Goal: Task Accomplishment & Management: Use online tool/utility

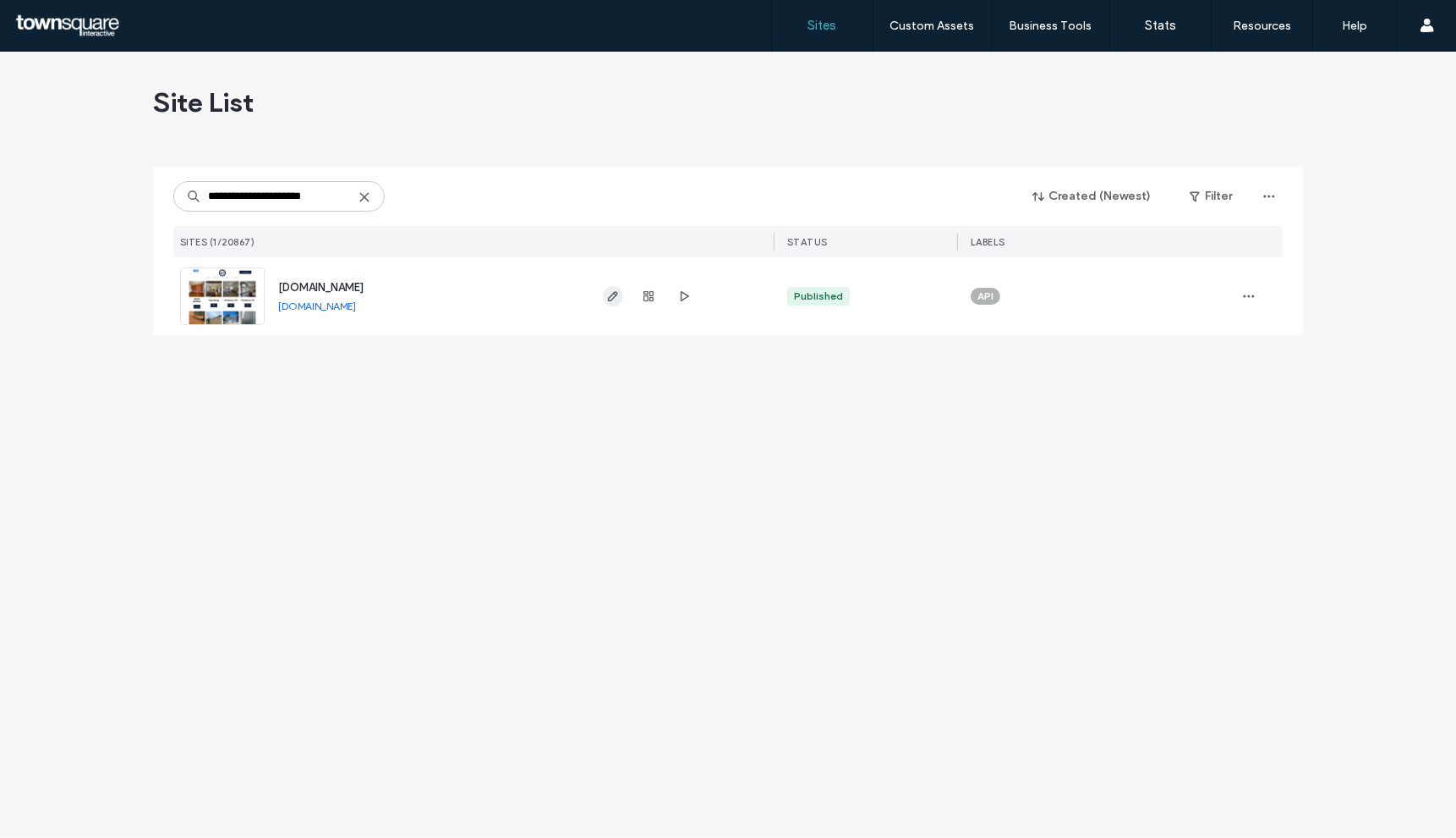
type input "**********"
click at [614, 294] on icon "button" at bounding box center [613, 296] width 14 height 14
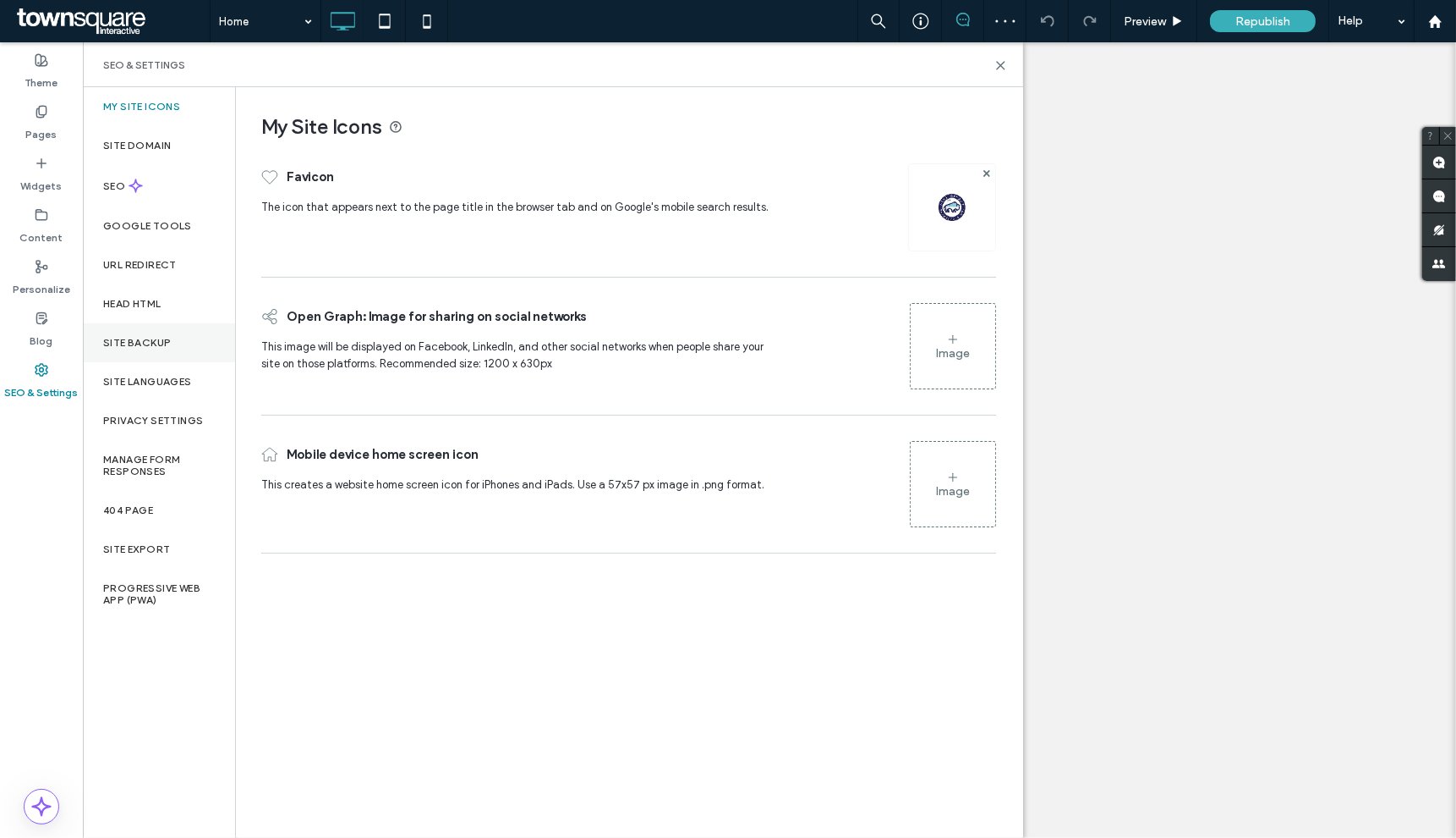
click at [144, 343] on label "Site Backup" at bounding box center [136, 343] width 67 height 12
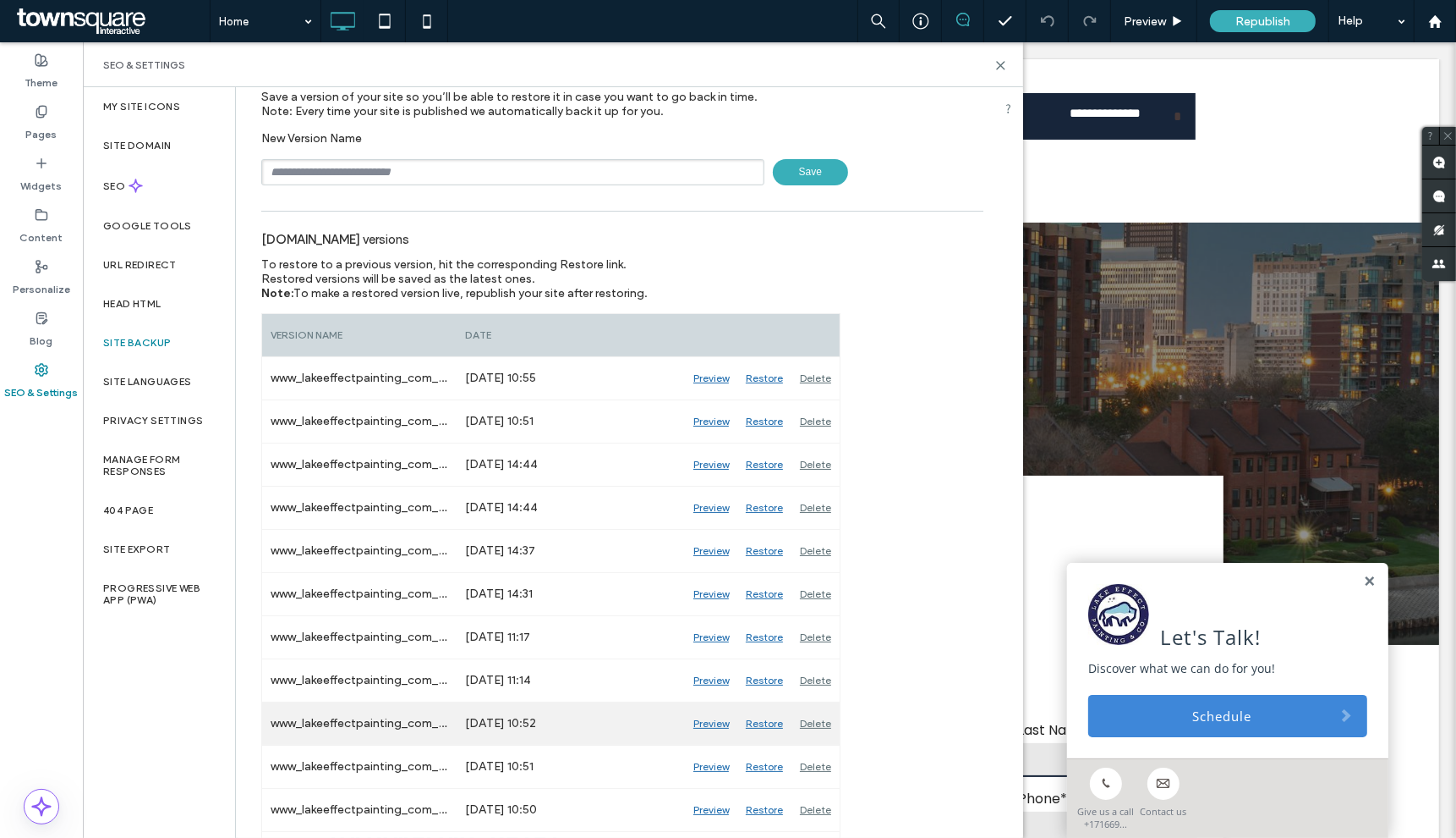
scroll to position [94, 0]
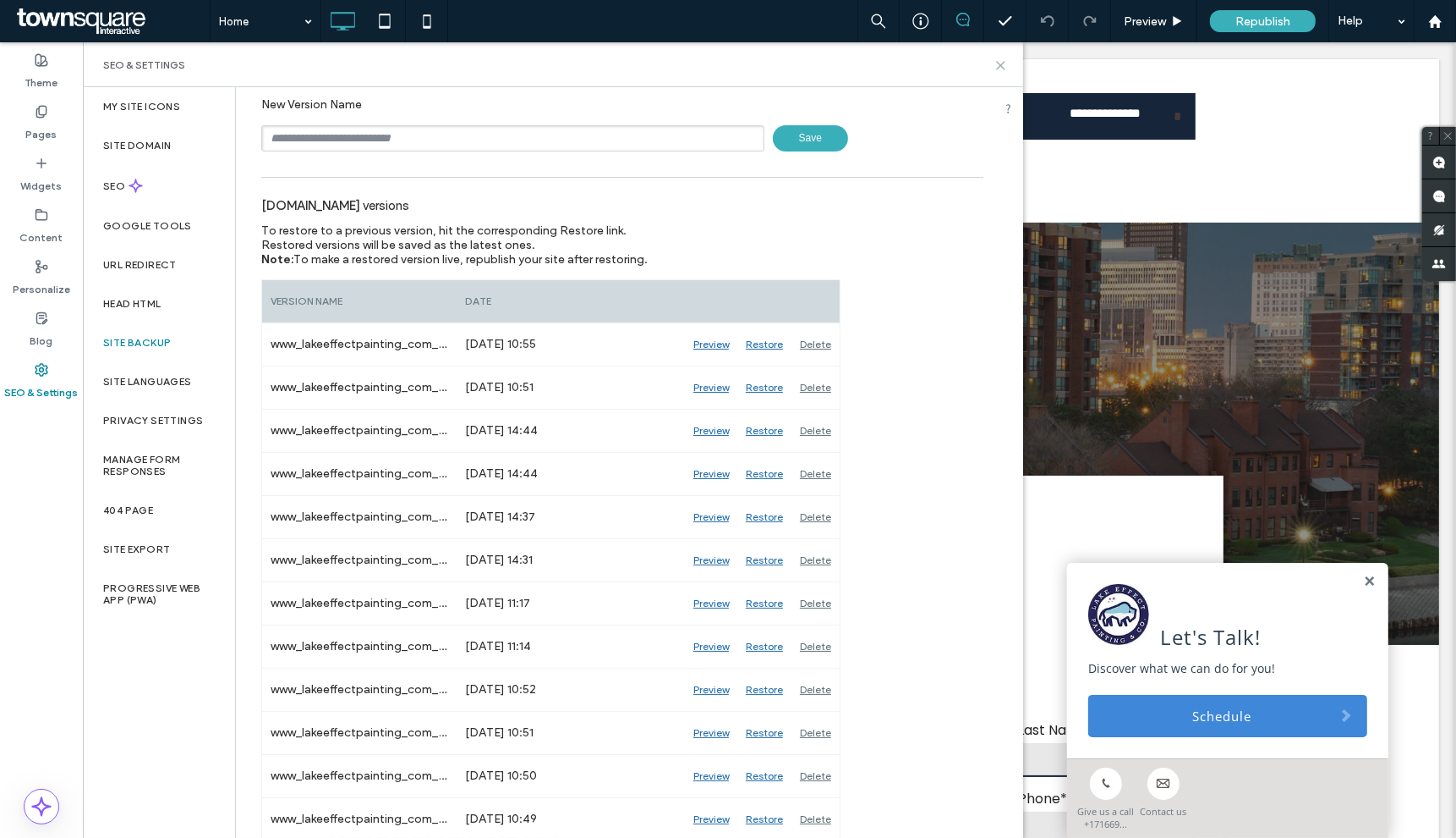
click at [1004, 68] on use at bounding box center [1002, 66] width 8 height 8
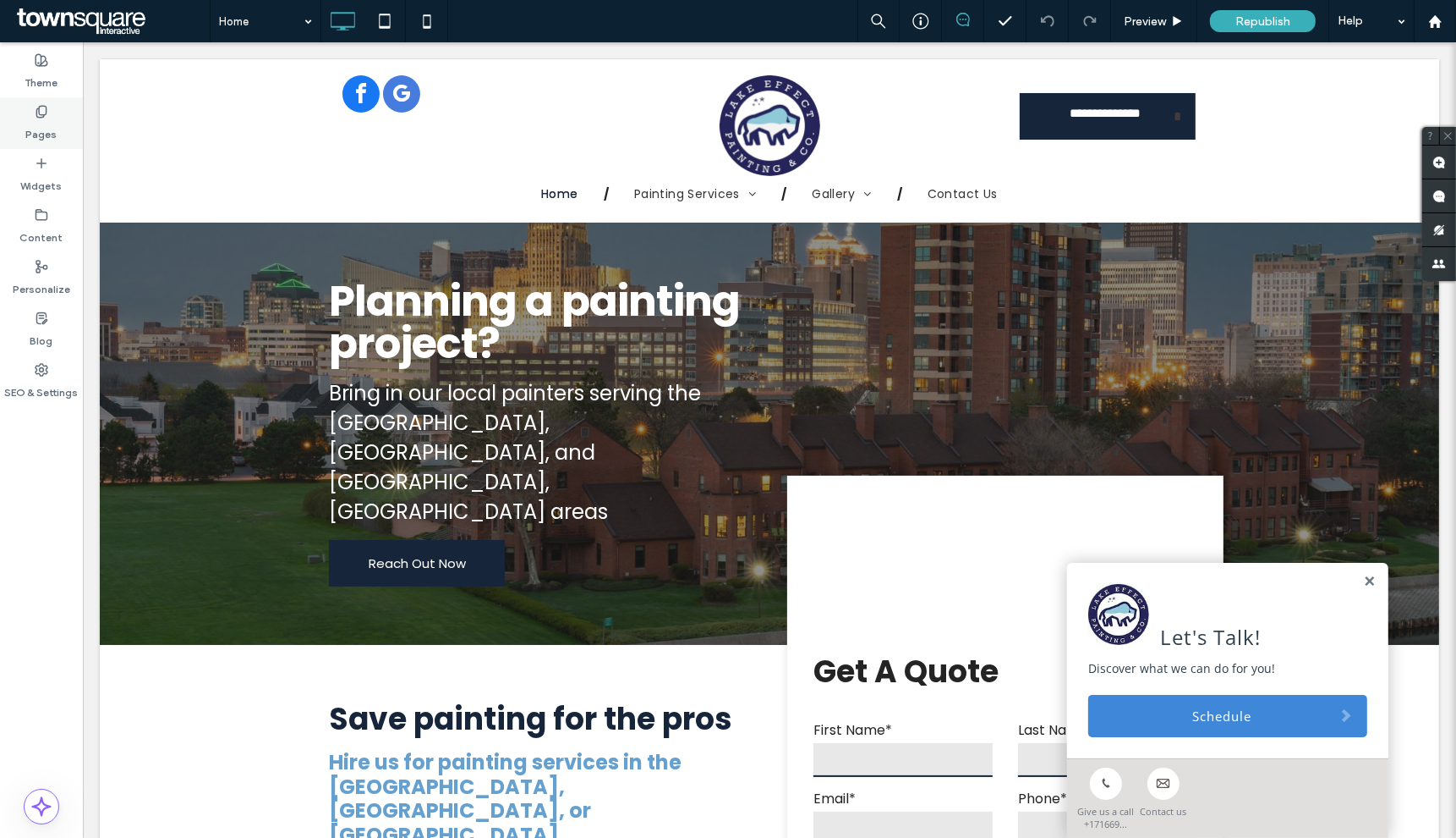
click at [44, 132] on label "Pages" at bounding box center [42, 130] width 32 height 24
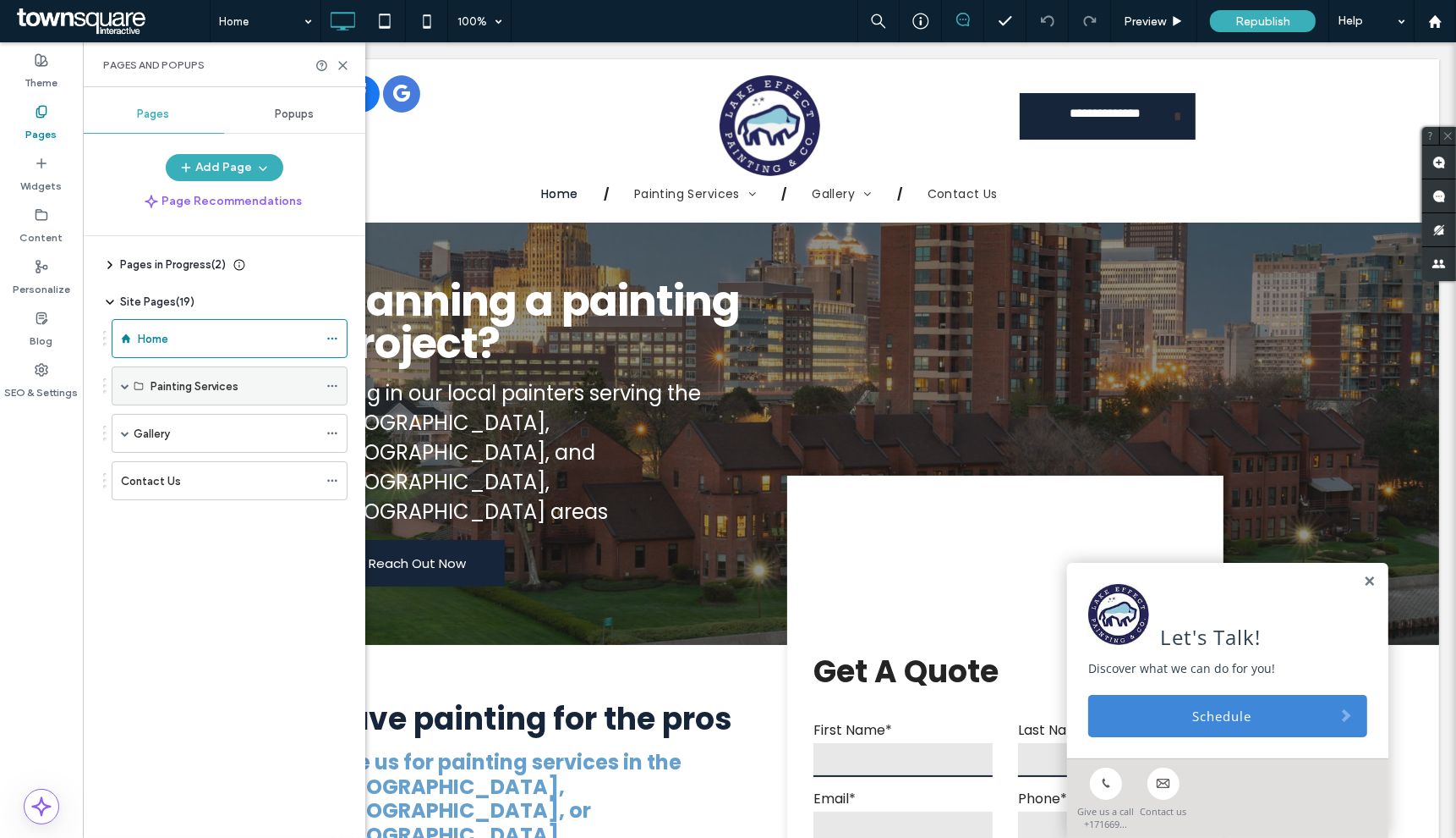
click at [128, 386] on span at bounding box center [124, 385] width 9 height 9
click at [125, 433] on span at bounding box center [124, 433] width 9 height 9
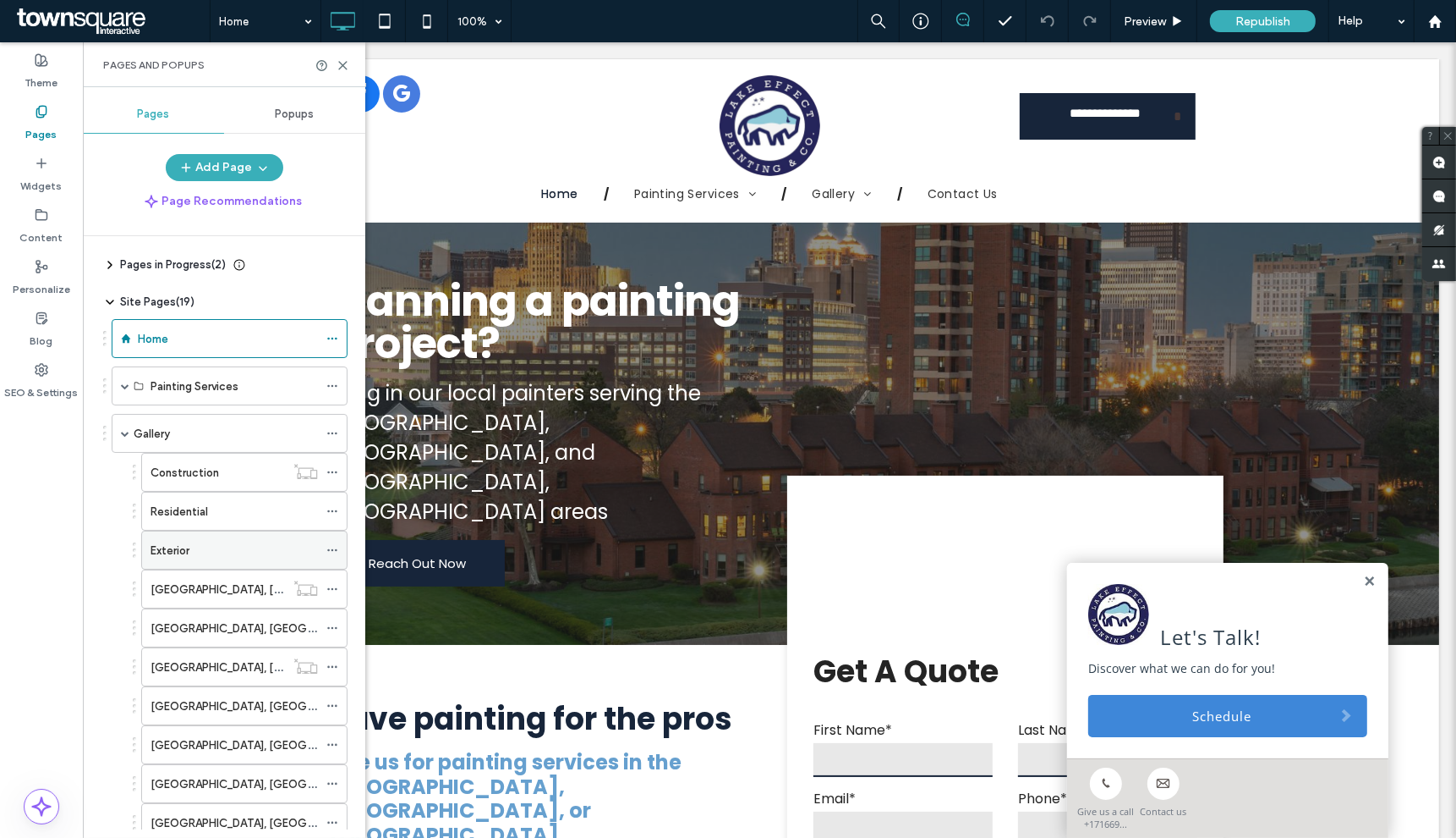
click at [254, 559] on div "Exterior" at bounding box center [234, 550] width 168 height 18
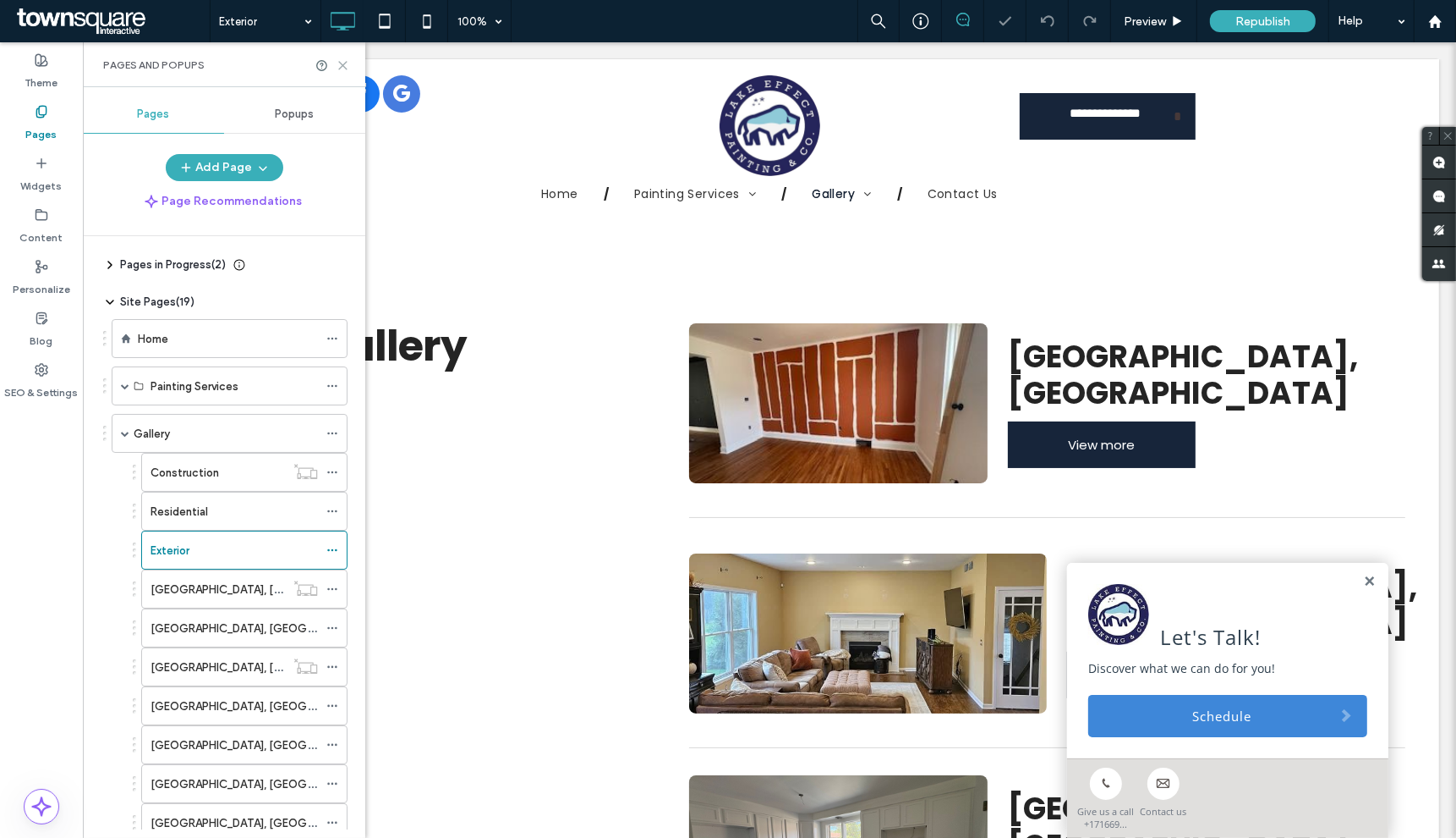
click at [348, 71] on icon at bounding box center [343, 65] width 13 height 13
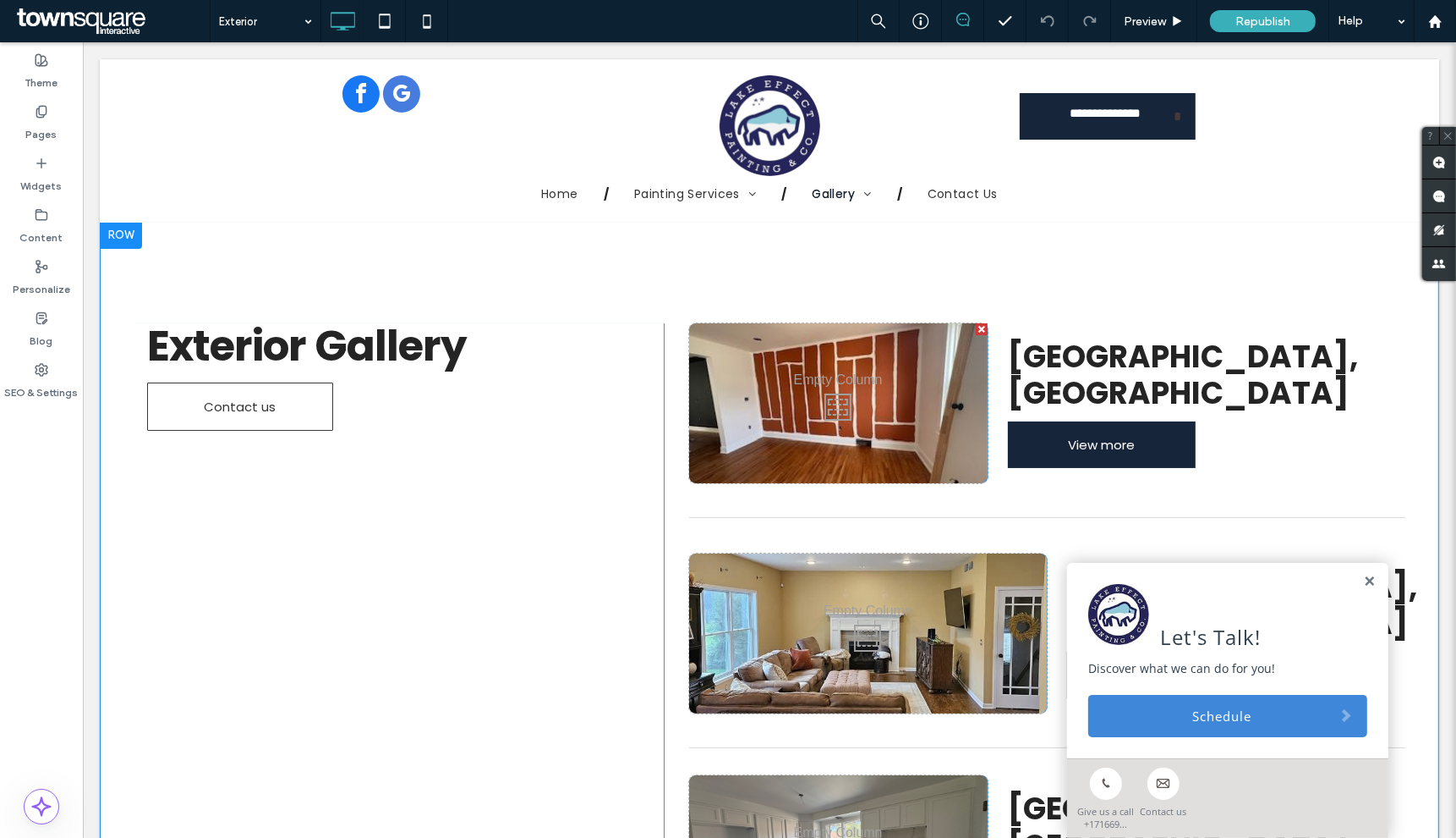
click at [632, 510] on div "Exterior Gallery Contact us Click To Paste" at bounding box center [397, 629] width 530 height 613
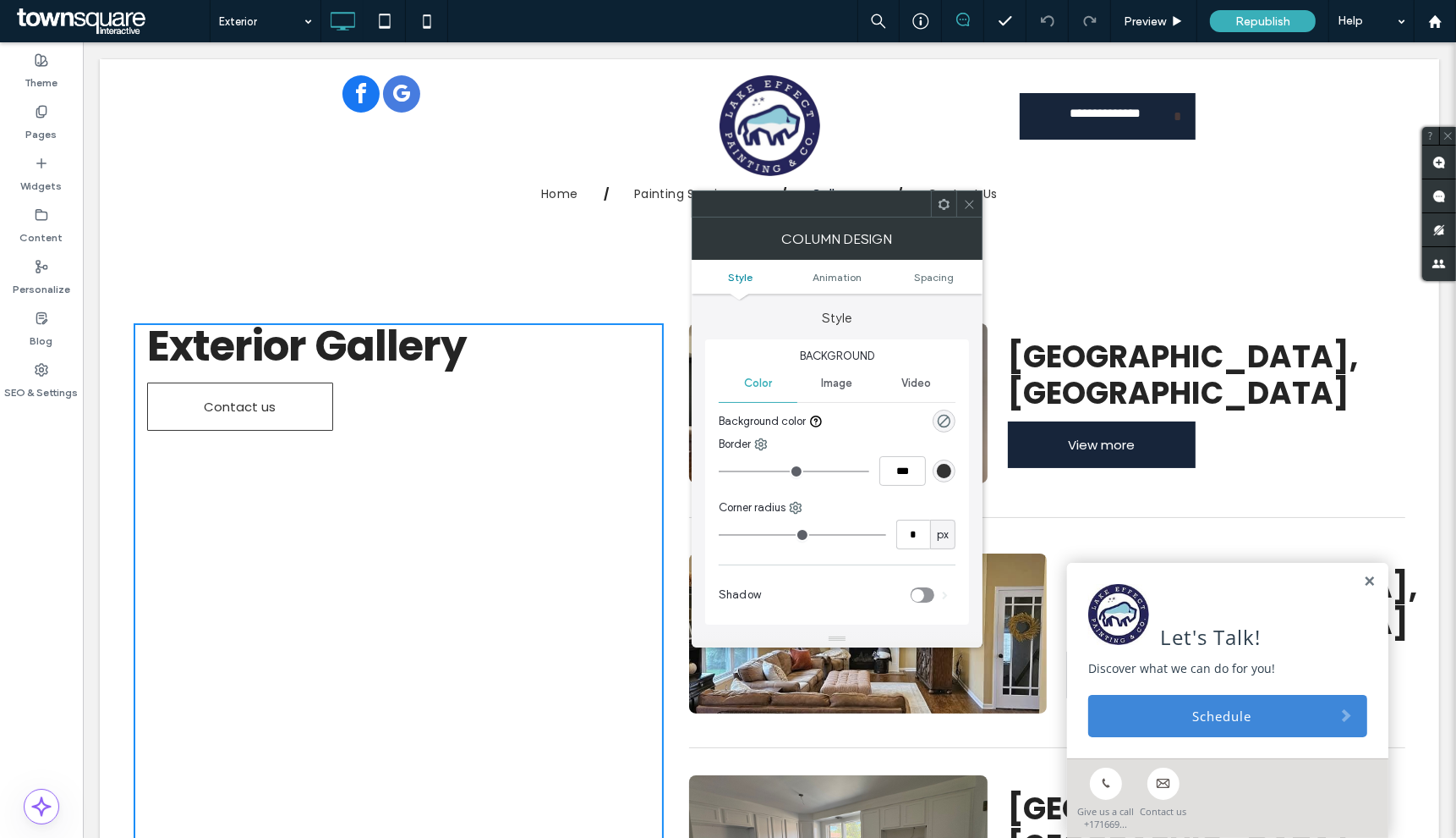
click at [660, 296] on div "Exterior Gallery Contact us Click To Paste Click To Paste Kenmore, NY View more…" at bounding box center [768, 628] width 1339 height 815
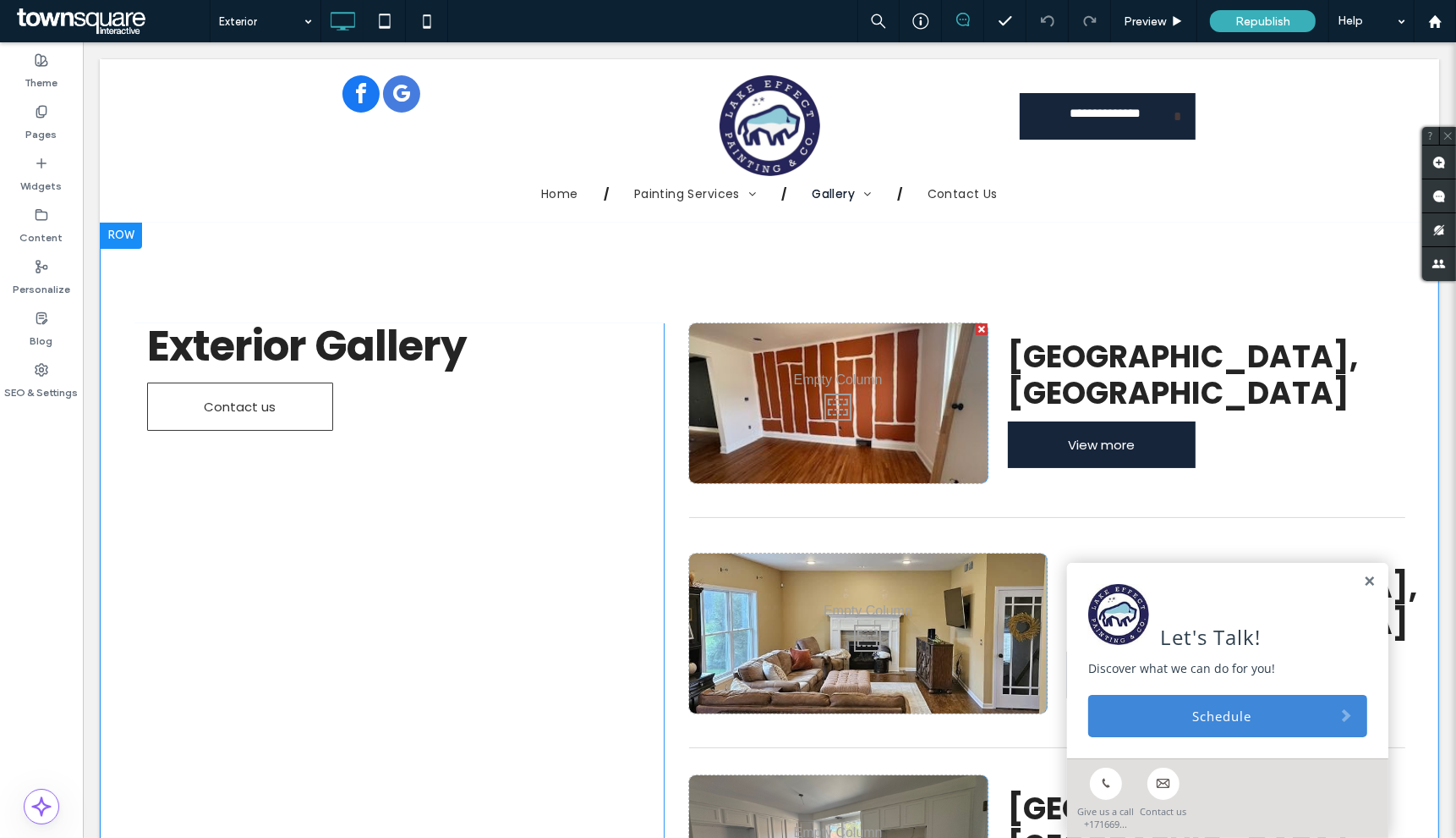
click at [697, 271] on div "Exterior Gallery Contact us Click To Paste Click To Paste Kenmore, NY View more…" at bounding box center [768, 628] width 1339 height 815
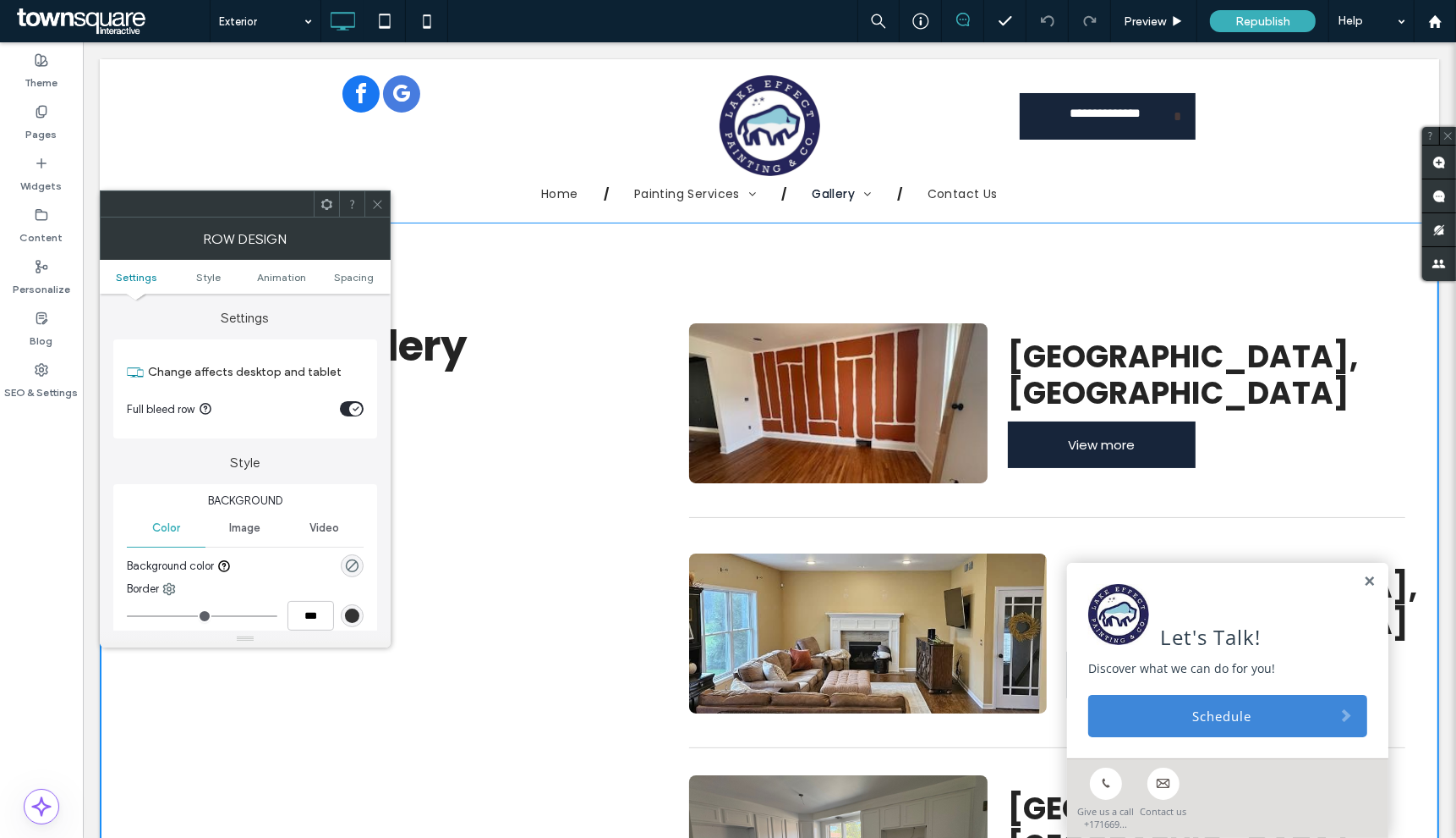
click at [368, 202] on div at bounding box center [377, 205] width 26 height 26
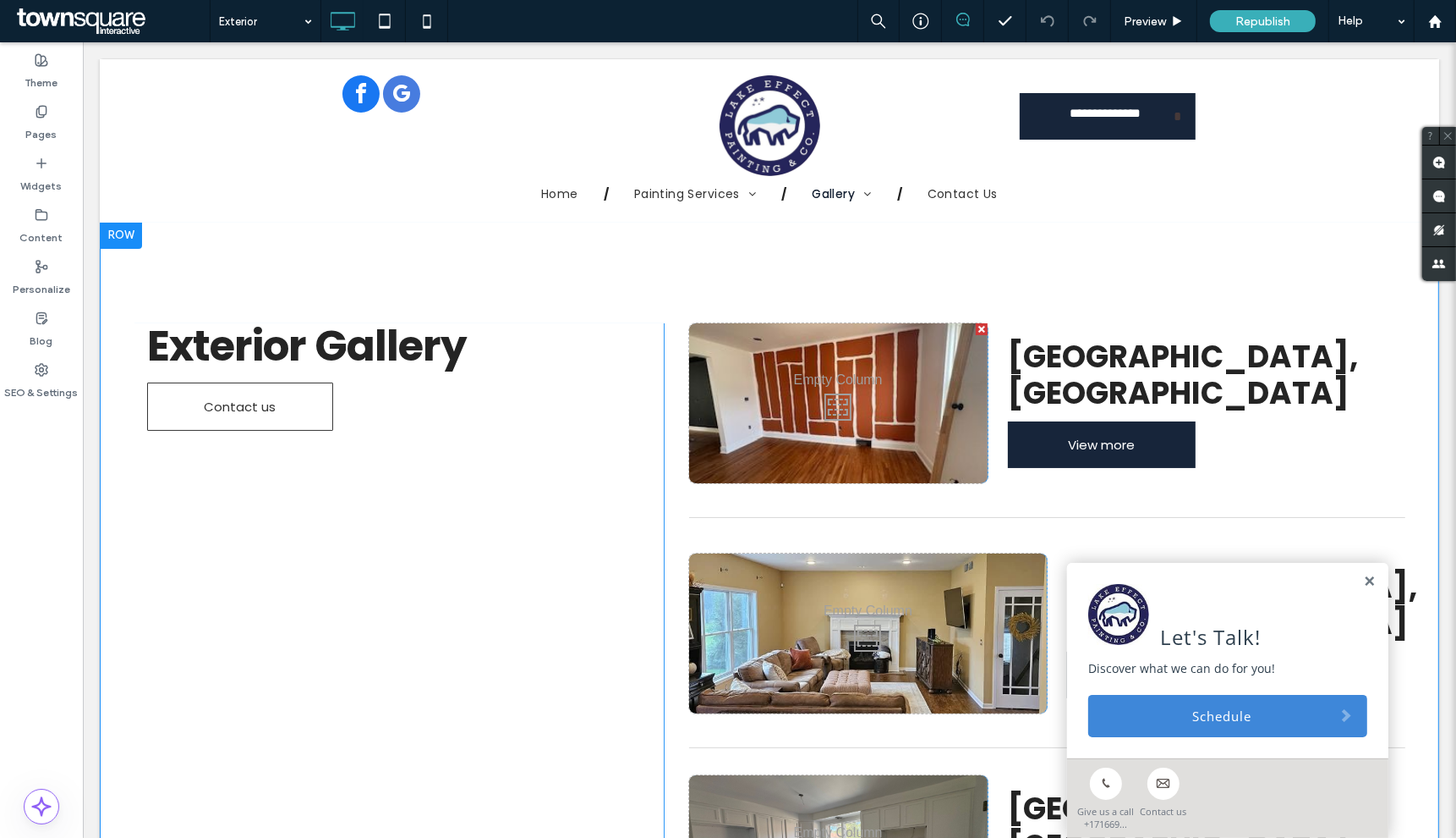
click at [425, 225] on div "Exterior Gallery Contact us Click To Paste Click To Paste Kenmore, NY View more…" at bounding box center [768, 628] width 1339 height 815
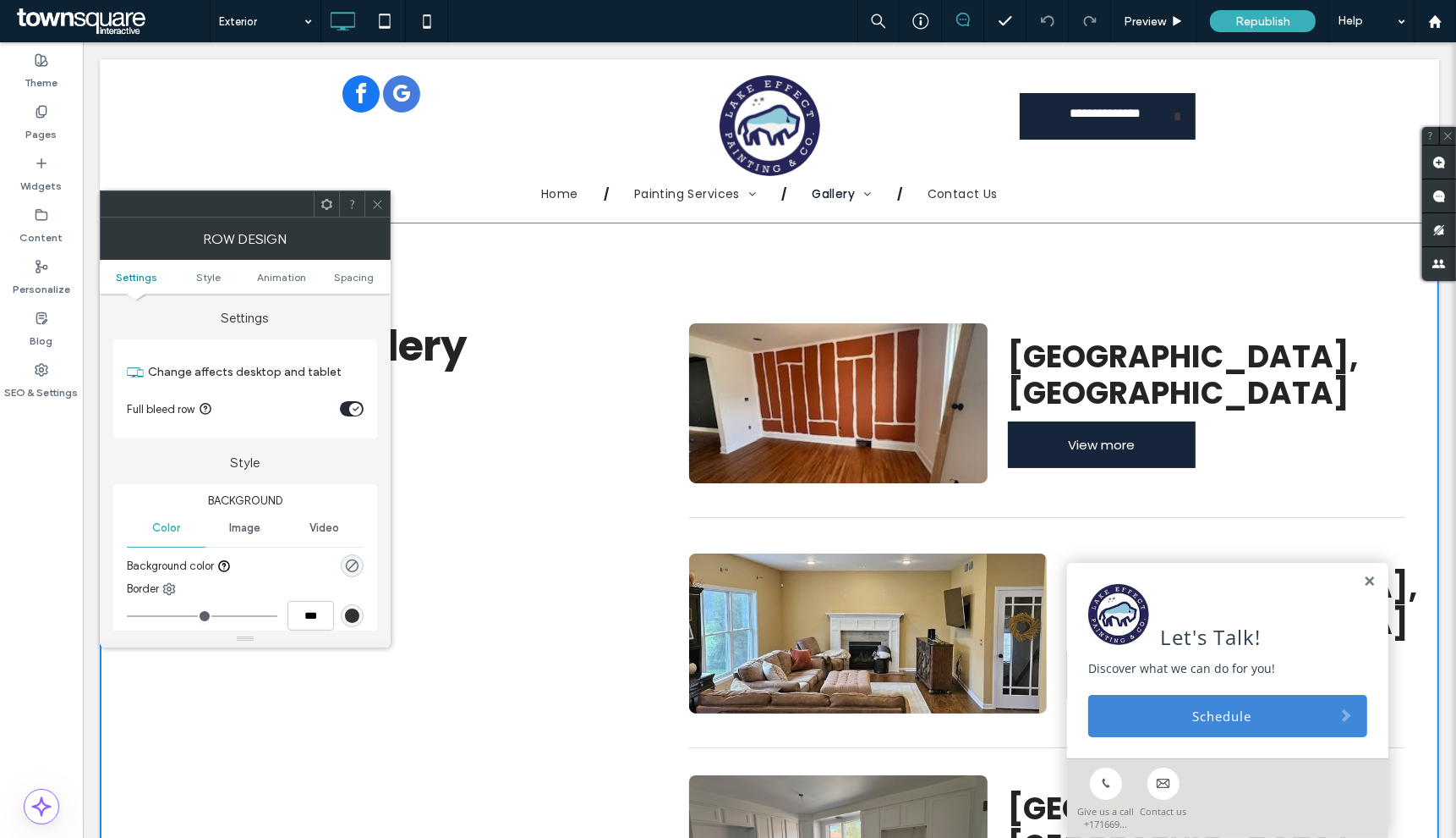
drag, startPoint x: 384, startPoint y: 200, endPoint x: 311, endPoint y: 162, distance: 82.3
click at [384, 200] on div at bounding box center [377, 205] width 26 height 26
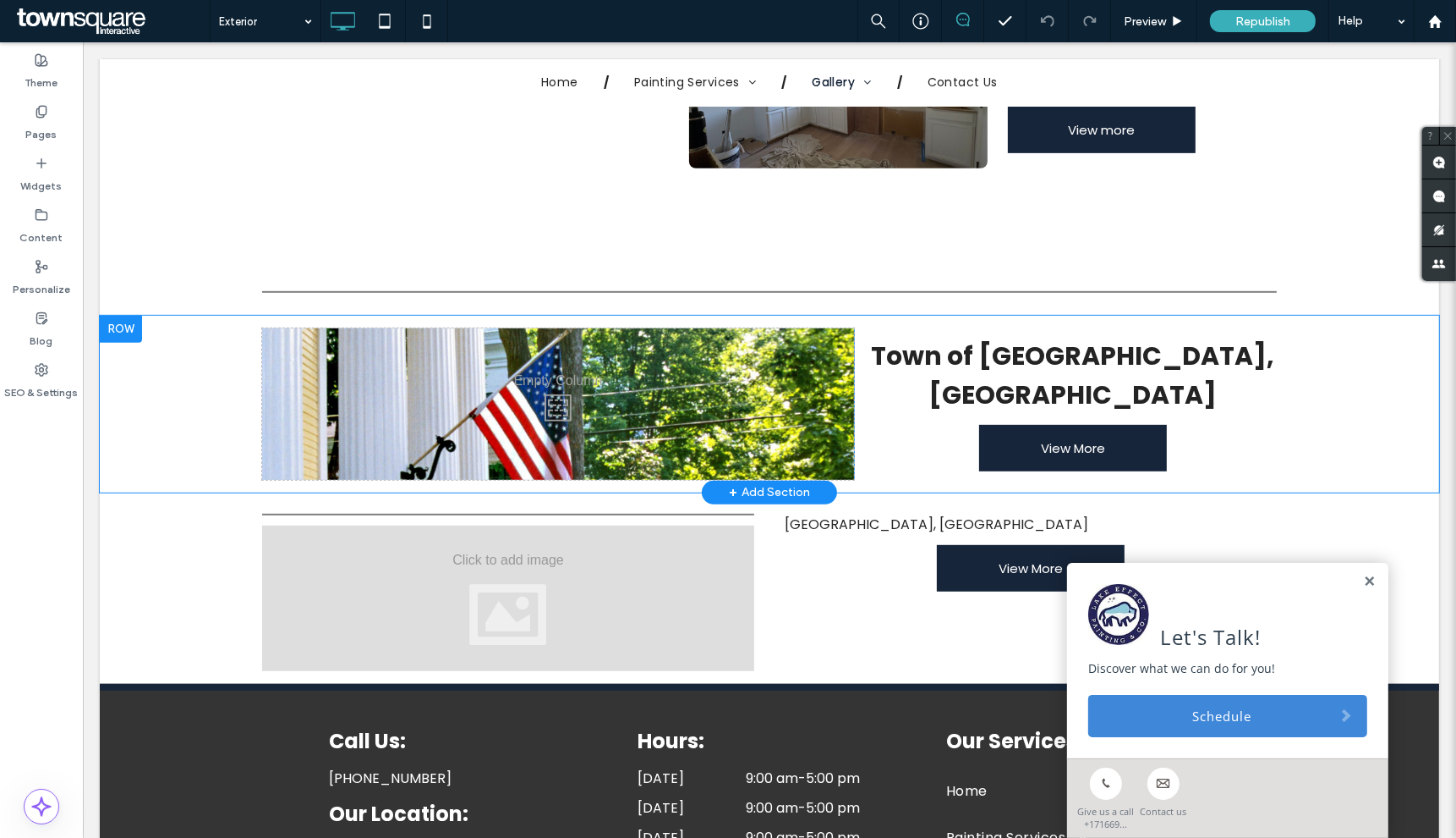
scroll to position [751, 0]
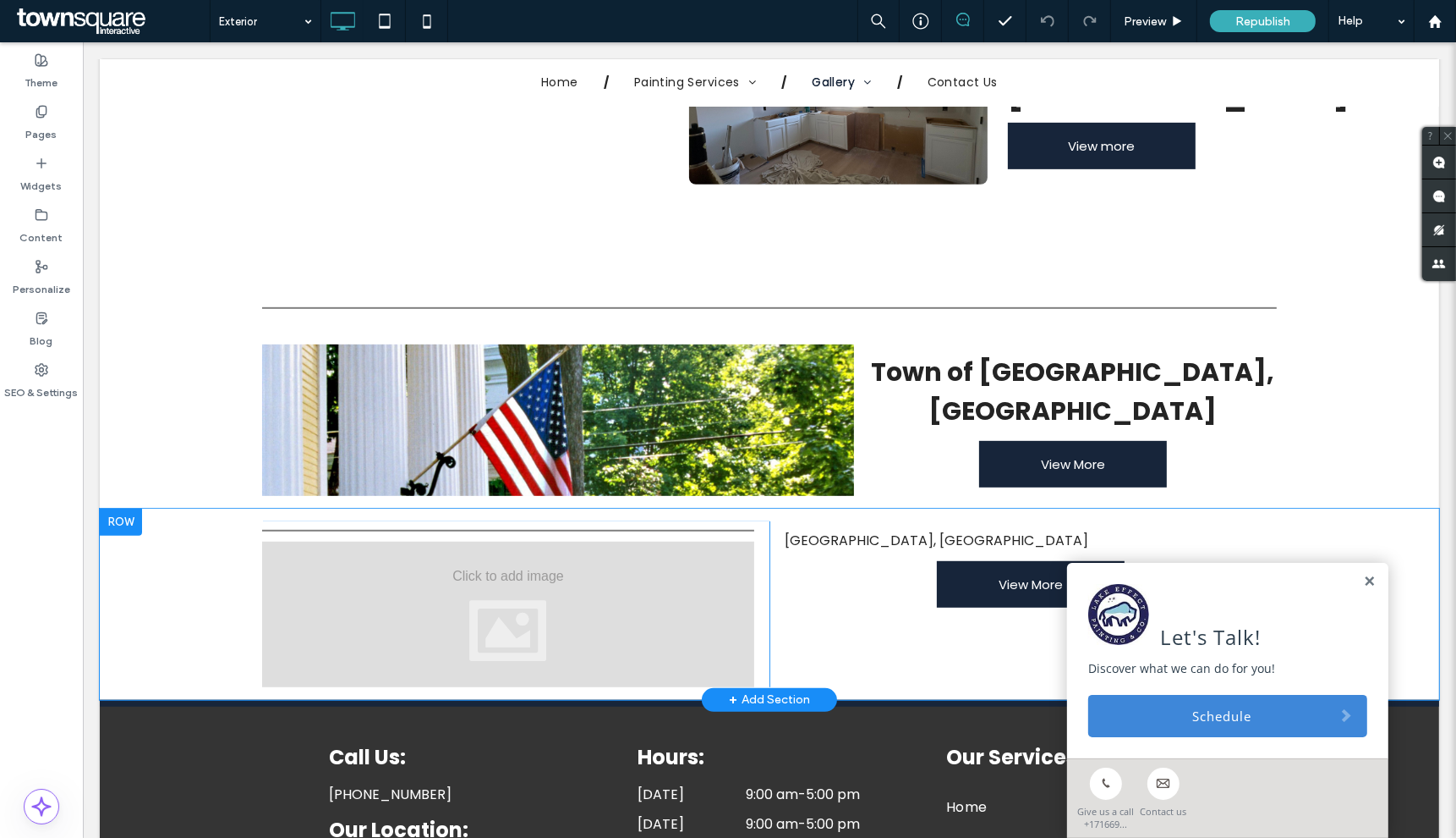
click at [127, 509] on div at bounding box center [120, 522] width 42 height 27
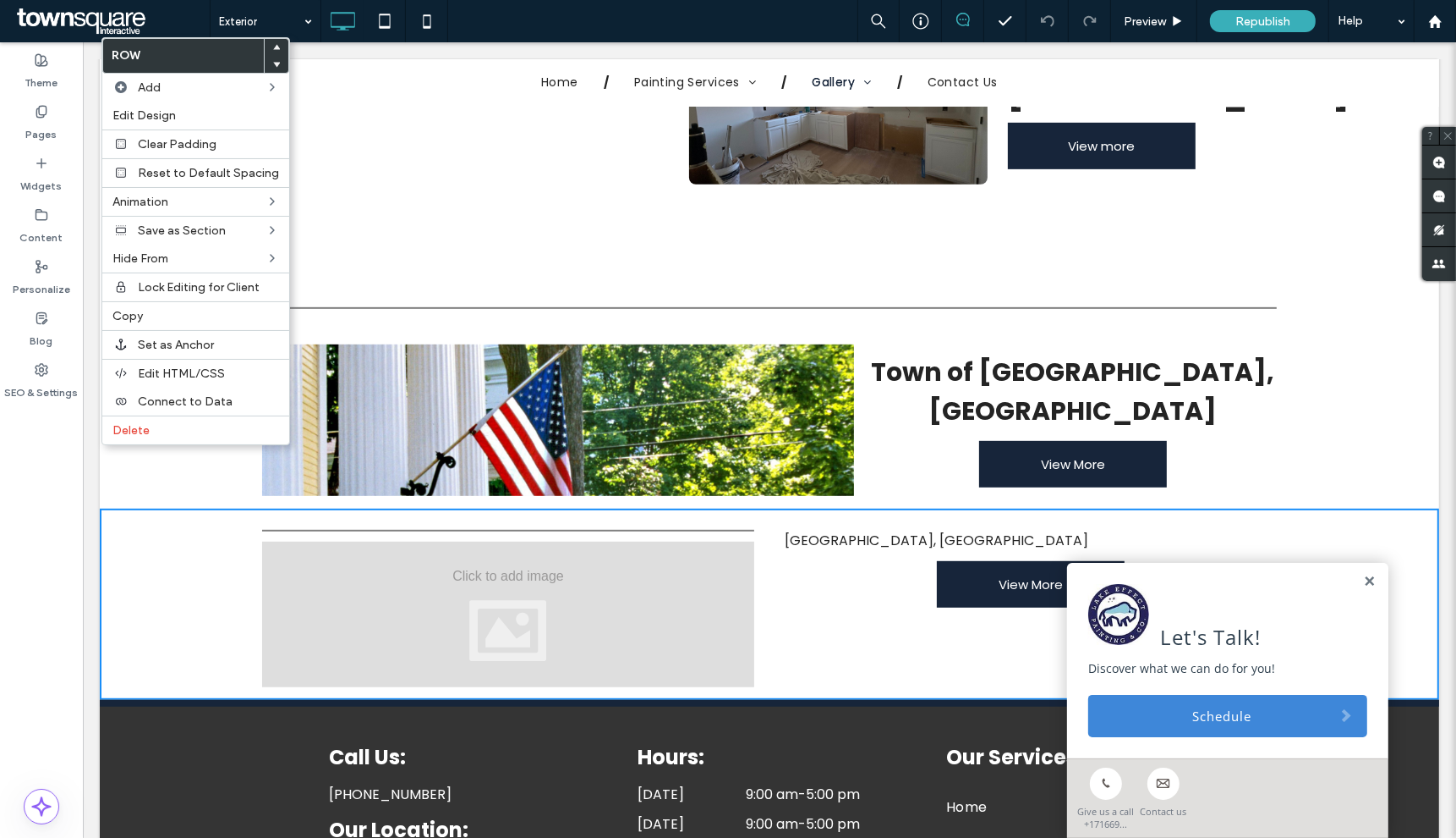
click at [85, 482] on body "**********" at bounding box center [768, 381] width 1374 height 2183
click at [104, 545] on div "Click To Paste West Seneca, NY View More Click To Paste Row + Add Section" at bounding box center [768, 605] width 1339 height 192
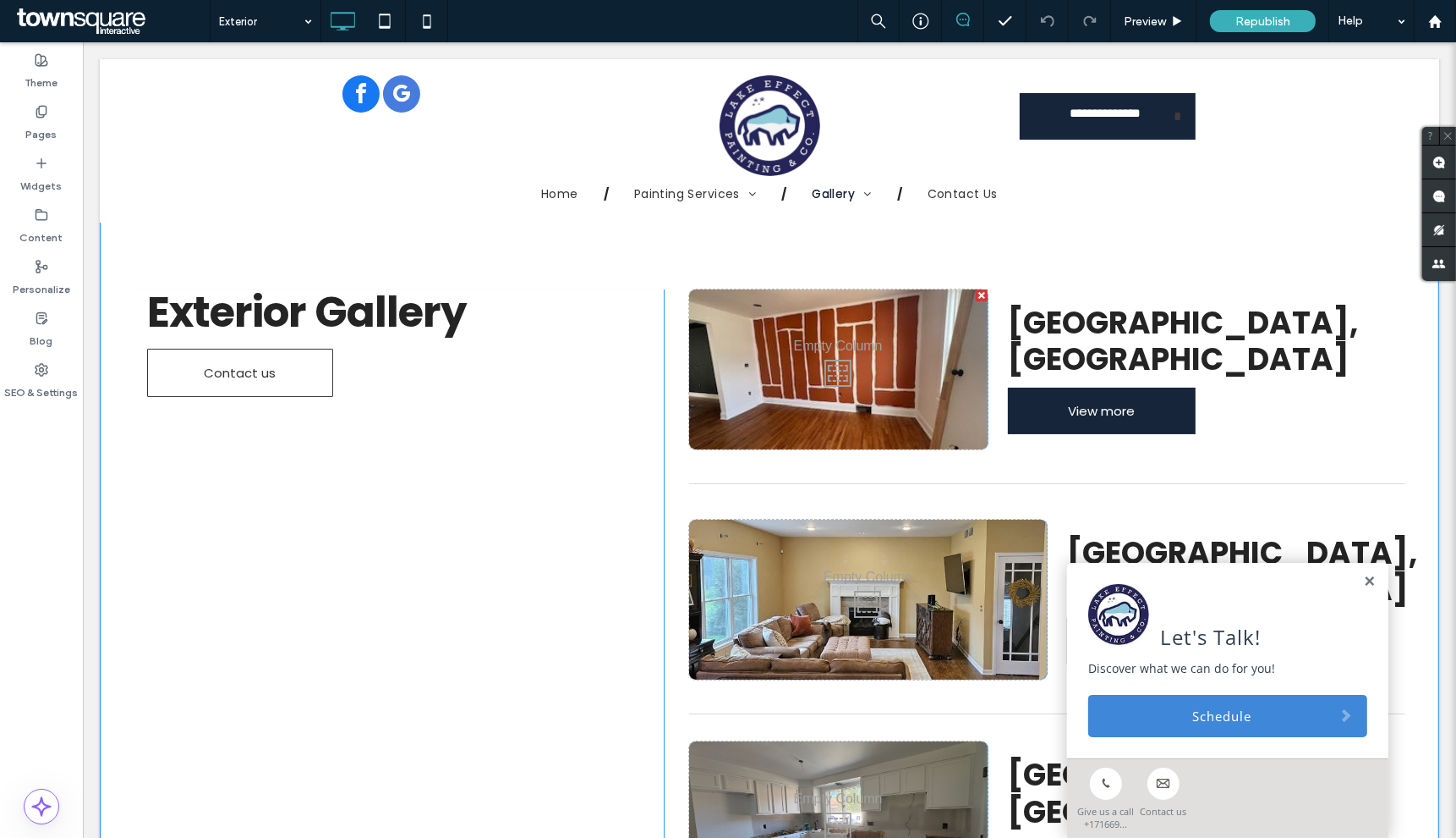
scroll to position [0, 0]
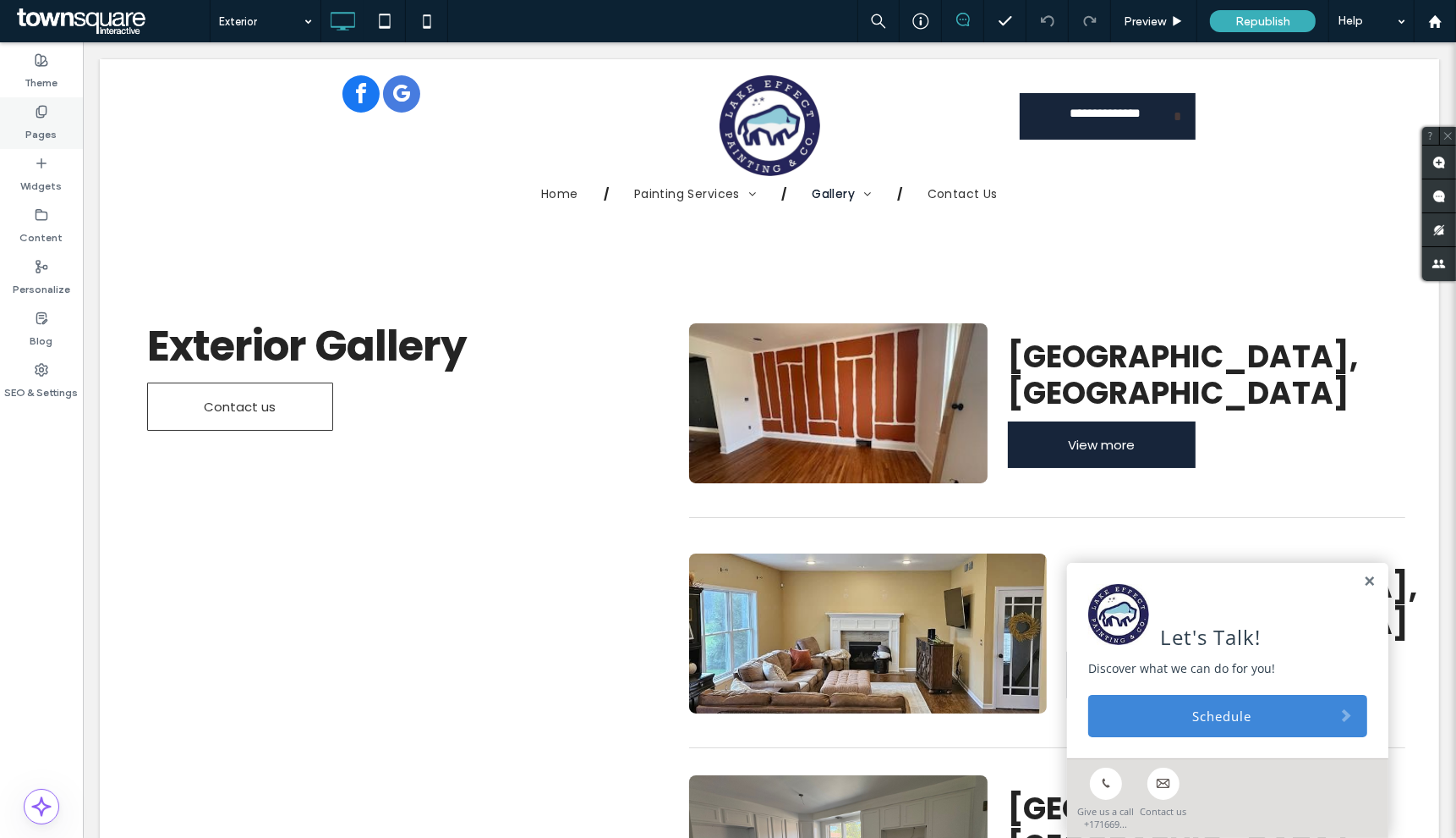
click at [36, 136] on label "Pages" at bounding box center [42, 130] width 32 height 24
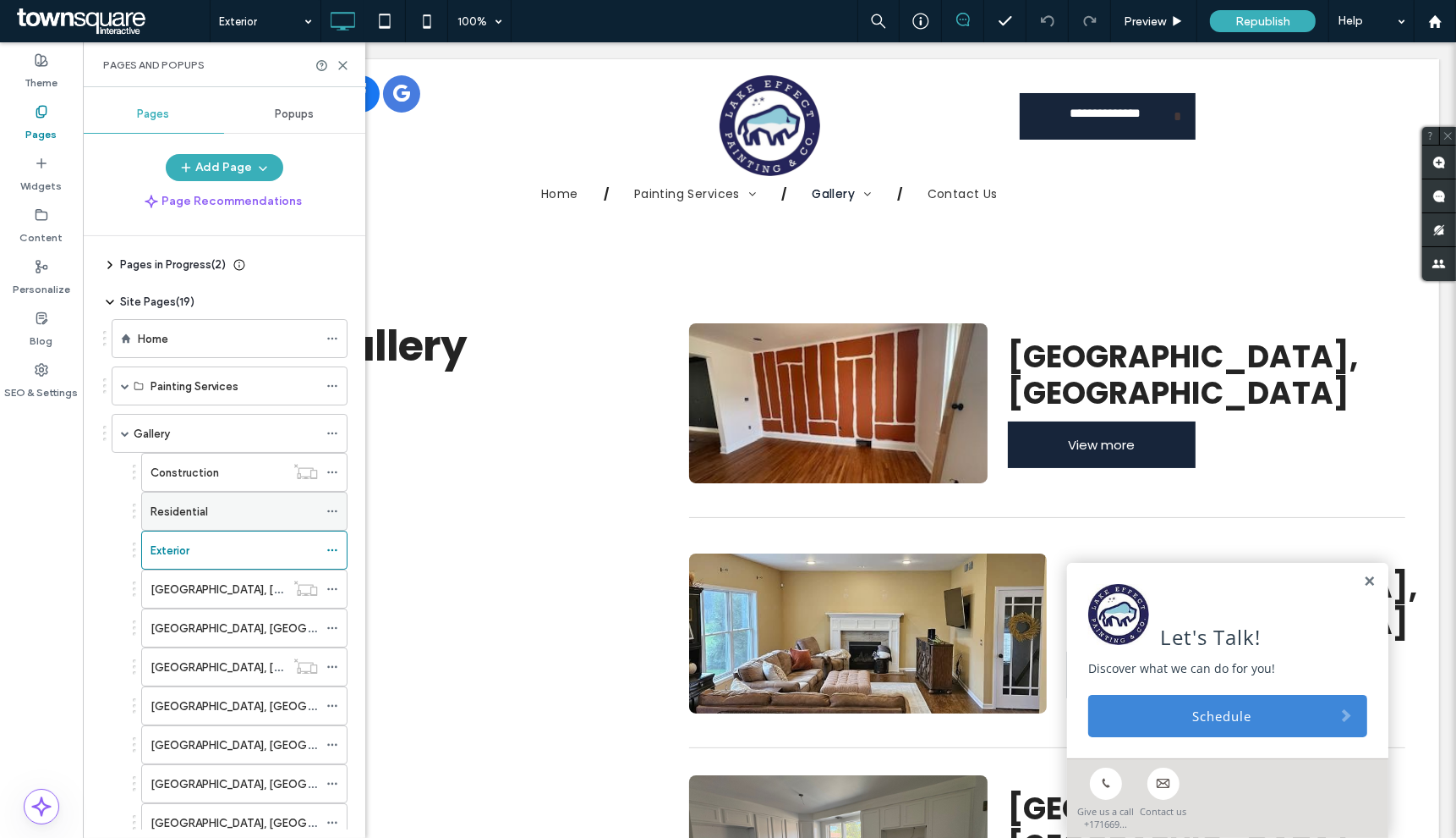
click at [239, 515] on div "Residential" at bounding box center [234, 512] width 168 height 18
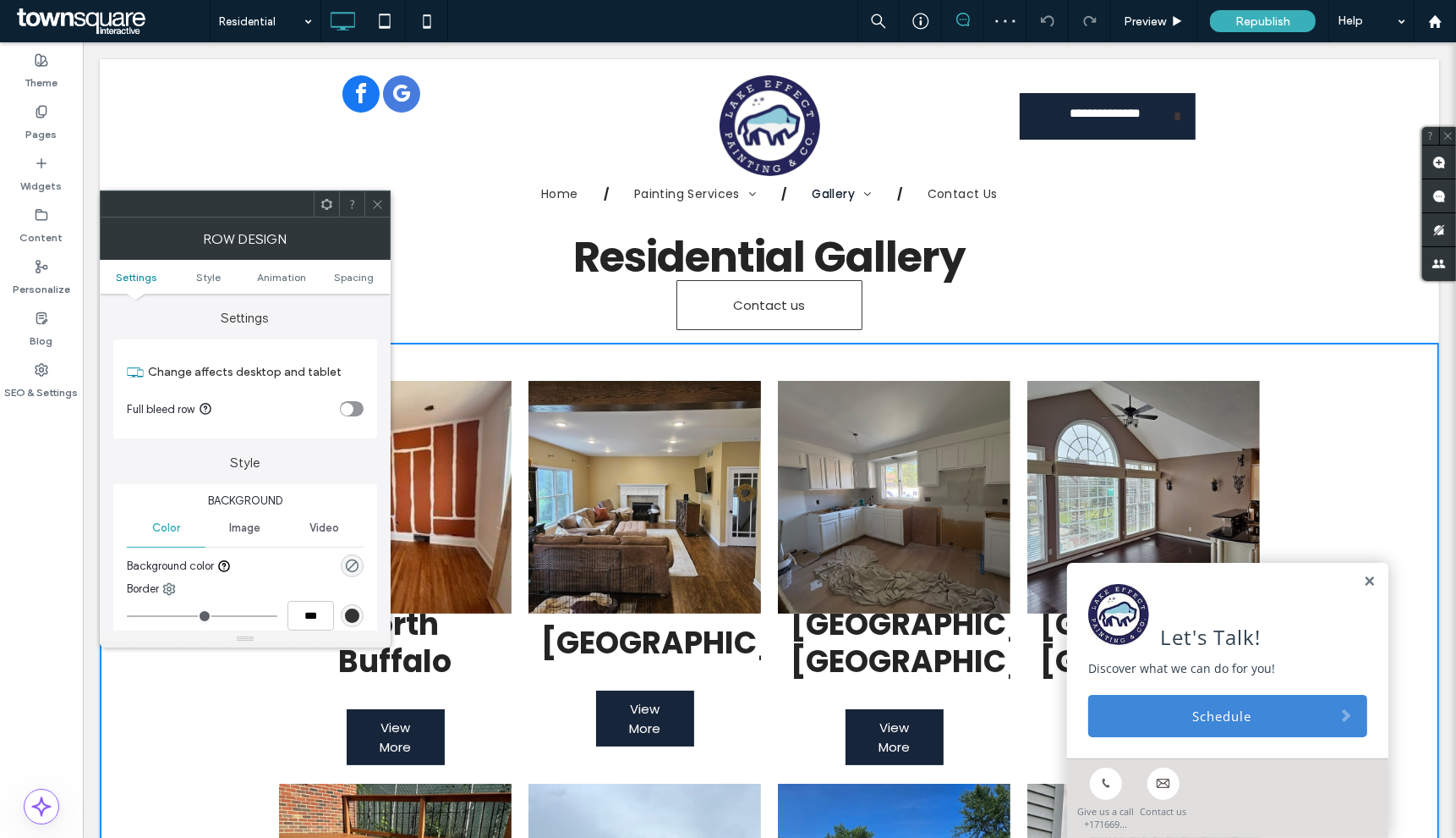
click at [1342, 300] on div "Residential Gallery Contact us Click To Paste Row + Add Section" at bounding box center [768, 282] width 1339 height 121
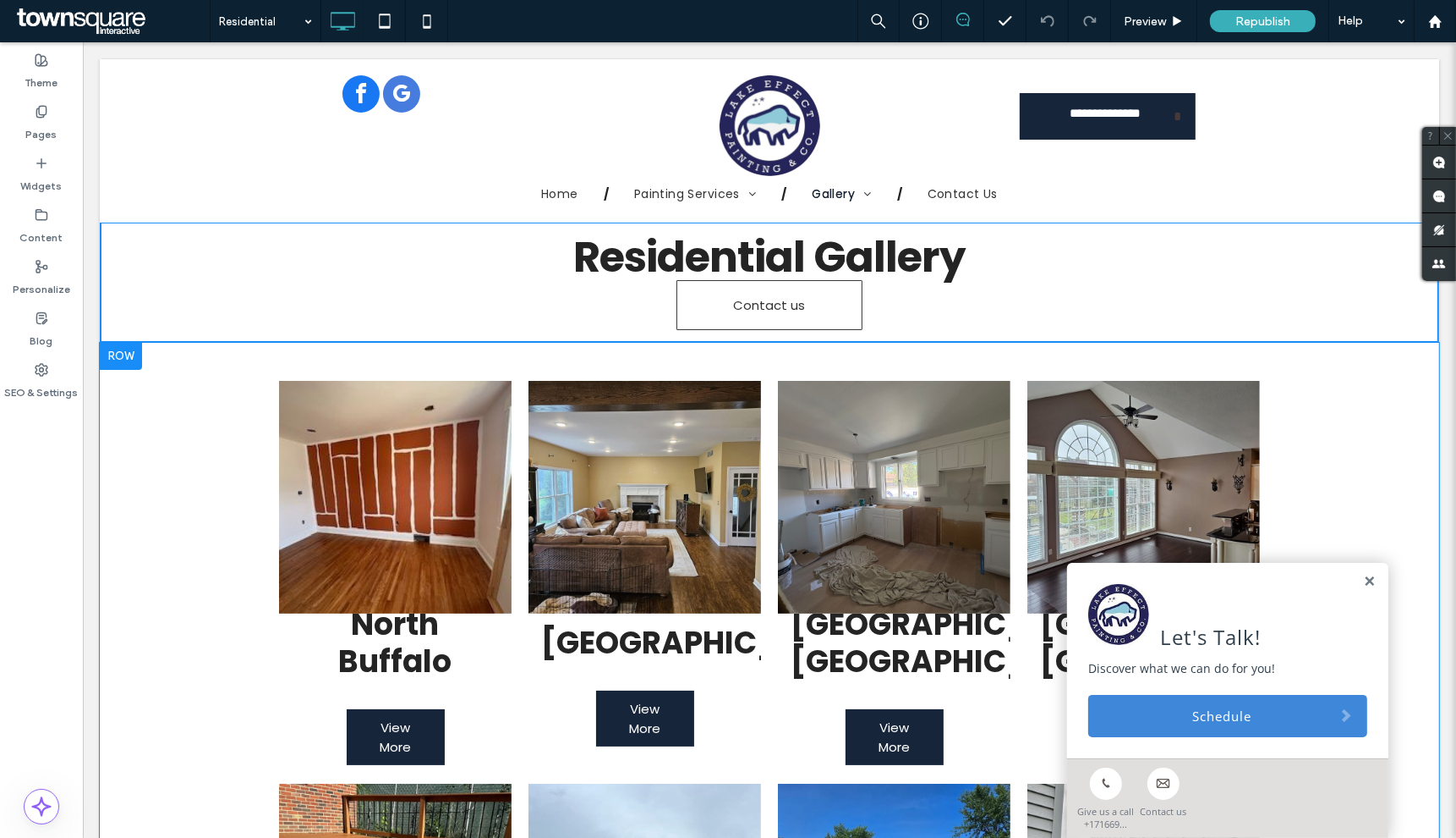
click at [122, 352] on div at bounding box center [120, 356] width 42 height 27
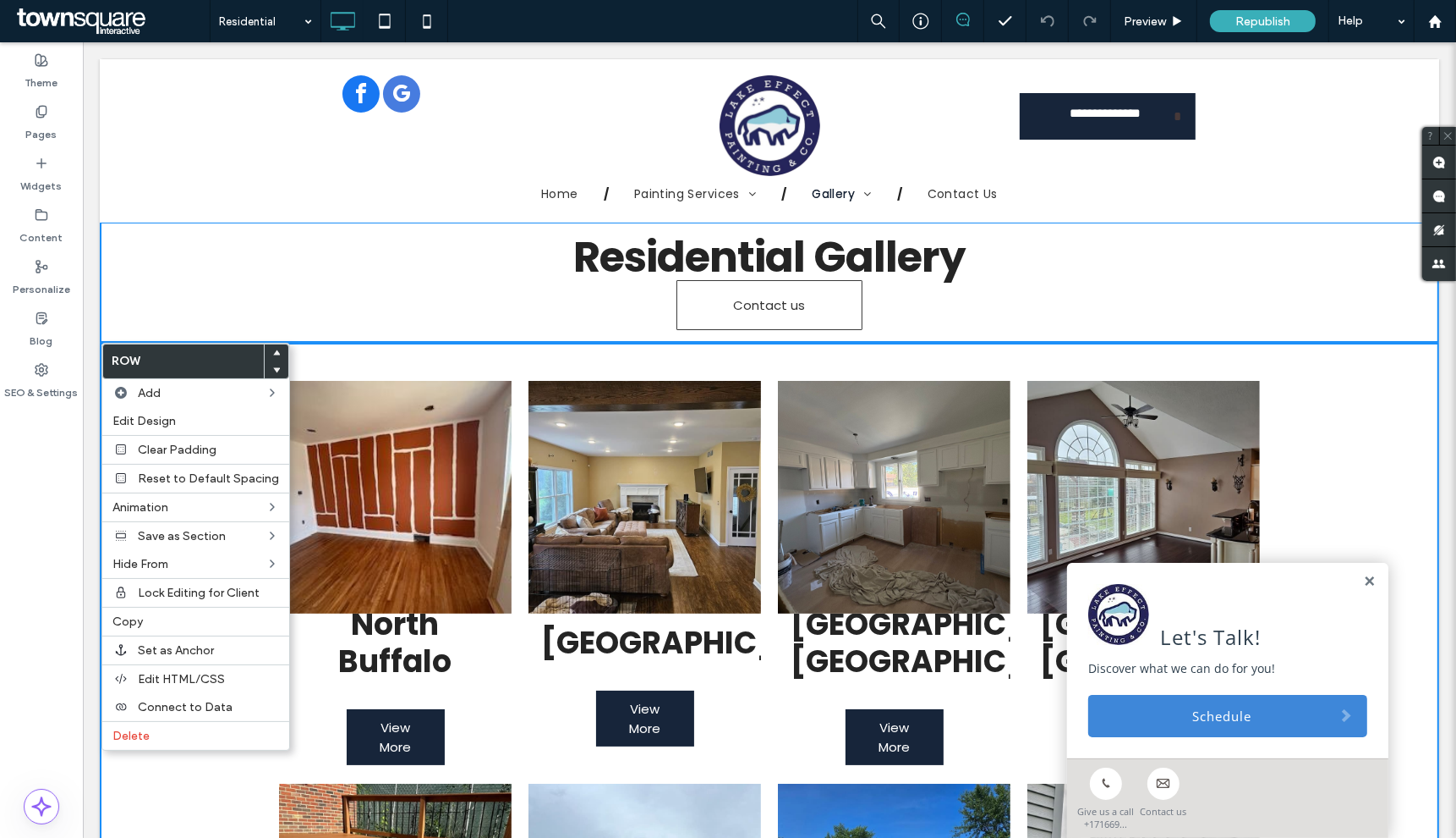
click at [208, 354] on label "Row" at bounding box center [183, 361] width 161 height 34
click at [274, 356] on icon at bounding box center [277, 353] width 7 height 7
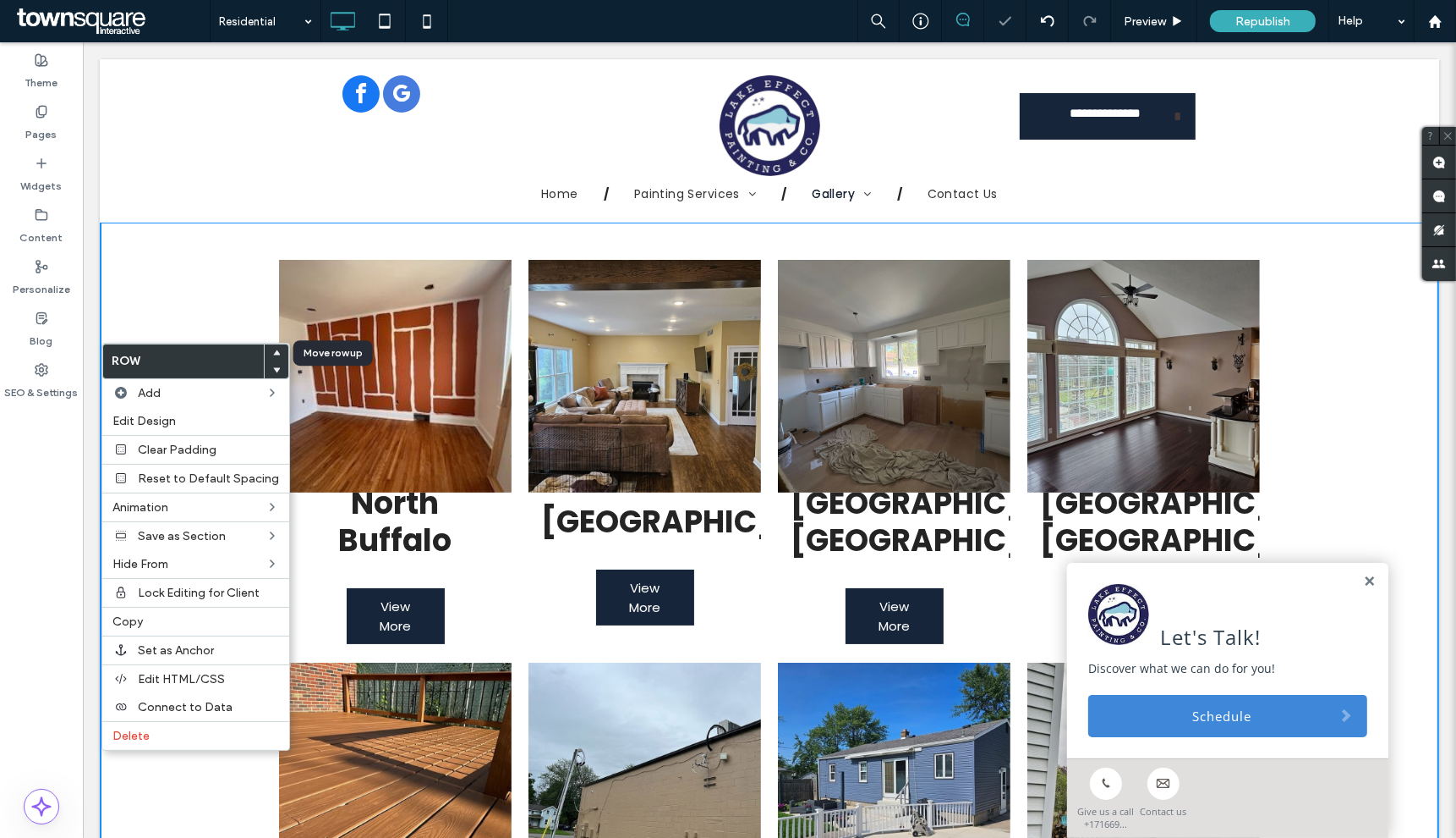
click at [274, 356] on icon at bounding box center [277, 353] width 7 height 7
